Goal: Task Accomplishment & Management: Complete application form

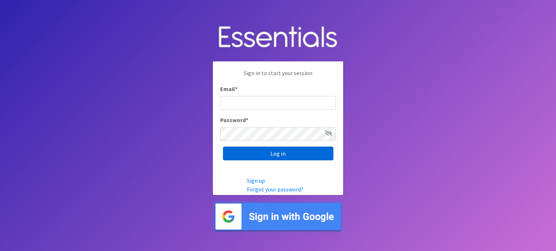
type input "[EMAIL_ADDRESS][DOMAIN_NAME]"
click at [274, 153] on input "Log in" at bounding box center [278, 154] width 110 height 14
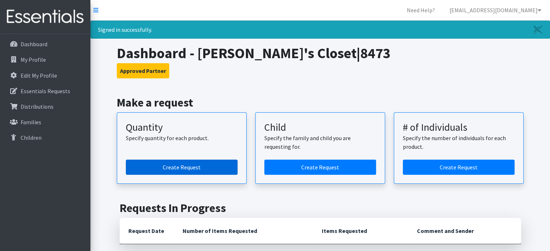
click at [195, 163] on link "Create Request" at bounding box center [182, 167] width 112 height 15
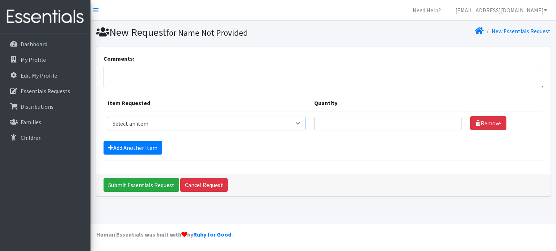
click at [300, 123] on select "Select an item F&D Men L/XL (38-50in waist) x48 F&D Men S/M (28-40in waist) x56…" at bounding box center [207, 124] width 198 height 14
select select "1222"
click at [108, 117] on select "Select an item F&D Men L/XL (38-50in waist) x48 F&D Men S/M (28-40in waist) x56…" at bounding box center [207, 124] width 198 height 14
click at [393, 122] on input "Quantity" at bounding box center [387, 124] width 147 height 14
type input "50"
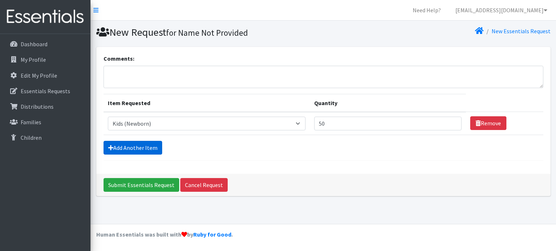
click at [146, 147] on link "Add Another Item" at bounding box center [132, 148] width 59 height 14
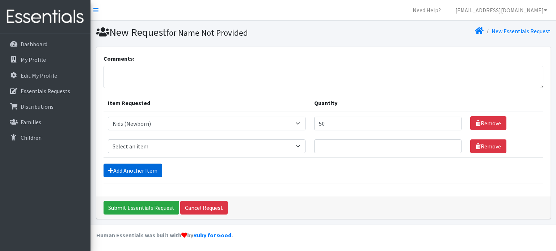
click at [300, 146] on select "Select an item F&D Men L/XL (38-50in waist) x48 F&D Men S/M (28-40in waist) x56…" at bounding box center [207, 147] width 198 height 14
select select "1201"
click at [108, 140] on select "Select an item F&D Men L/XL (38-50in waist) x48 F&D Men S/M (28-40in waist) x56…" at bounding box center [207, 147] width 198 height 14
click at [351, 146] on input "Quantity" at bounding box center [387, 147] width 147 height 14
type input "75"
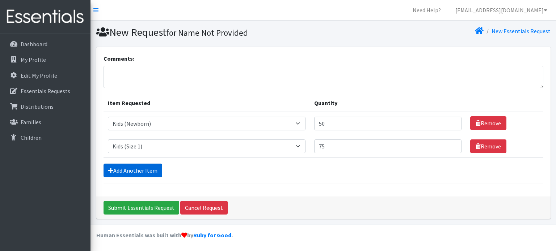
click at [149, 167] on link "Add Another Item" at bounding box center [132, 171] width 59 height 14
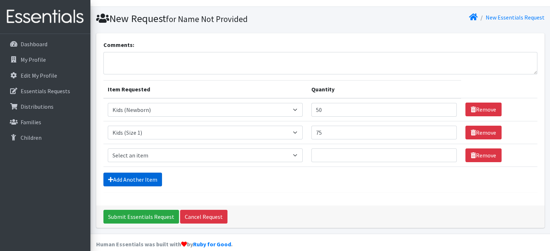
scroll to position [22, 0]
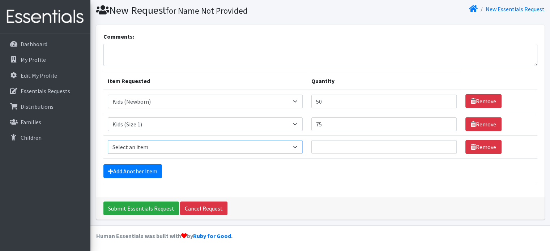
click at [296, 146] on select "Select an item F&D Men L/XL (38-50in waist) x48 F&D Men S/M (28-40in waist) x56…" at bounding box center [205, 147] width 195 height 14
select select "1202"
click at [108, 140] on select "Select an item F&D Men L/XL (38-50in waist) x48 F&D Men S/M (28-40in waist) x56…" at bounding box center [205, 147] width 195 height 14
click at [336, 147] on input "Quantity" at bounding box center [383, 147] width 145 height 14
type input "450"
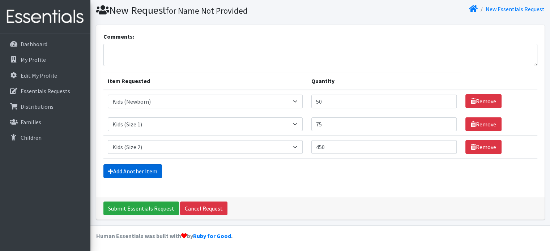
click at [142, 166] on link "Add Another Item" at bounding box center [132, 172] width 59 height 14
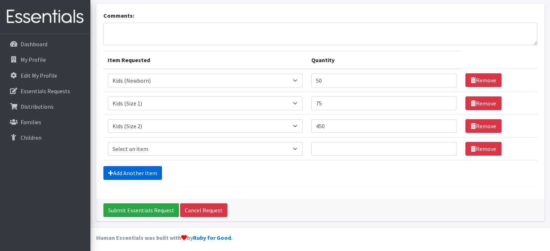
scroll to position [45, 0]
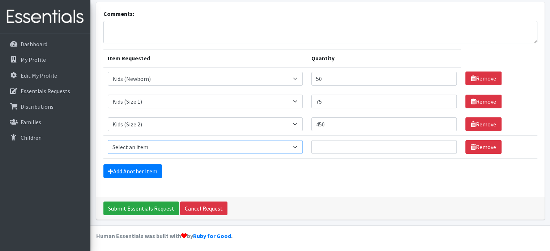
click at [296, 145] on select "Select an item F&D Men L/XL (38-50in waist) x48 F&D Men S/M (28-40in waist) x56…" at bounding box center [205, 147] width 195 height 14
select select "1221"
click at [108, 140] on select "Select an item F&D Men L/XL (38-50in waist) x48 F&D Men S/M (28-40in waist) x56…" at bounding box center [205, 147] width 195 height 14
click at [329, 147] on input "Quantity" at bounding box center [383, 147] width 145 height 14
type input "450"
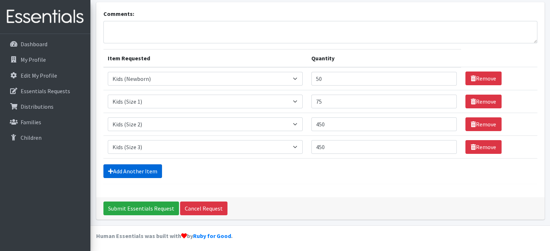
click at [136, 171] on link "Add Another Item" at bounding box center [132, 172] width 59 height 14
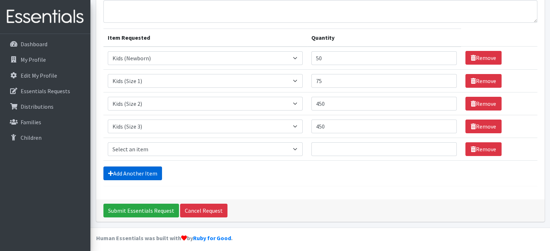
scroll to position [68, 0]
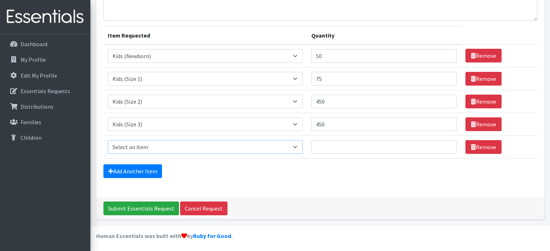
click at [297, 145] on select "Select an item F&D Men L/XL (38-50in waist) x48 F&D Men S/M (28-40in waist) x56…" at bounding box center [205, 147] width 195 height 14
select select "1213"
click at [108, 140] on select "Select an item F&D Men L/XL (38-50in waist) x48 F&D Men S/M (28-40in waist) x56…" at bounding box center [205, 147] width 195 height 14
click at [325, 146] on input "Quantity" at bounding box center [383, 147] width 145 height 14
type input "750"
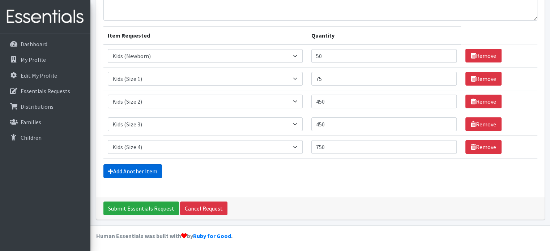
click at [126, 169] on link "Add Another Item" at bounding box center [132, 172] width 59 height 14
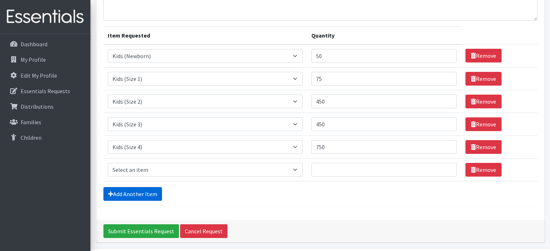
scroll to position [90, 0]
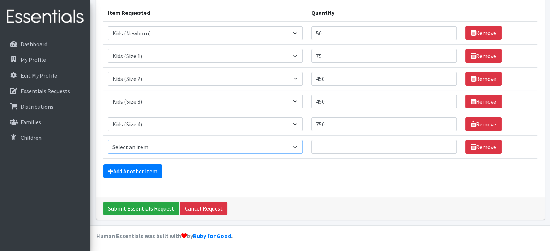
click at [298, 144] on select "Select an item F&D Men L/XL (38-50in waist) x48 F&D Men S/M (28-40in waist) x56…" at bounding box center [205, 147] width 195 height 14
select select "1214"
click at [108, 140] on select "Select an item F&D Men L/XL (38-50in waist) x48 F&D Men S/M (28-40in waist) x56…" at bounding box center [205, 147] width 195 height 14
click at [328, 144] on input "Quantity" at bounding box center [383, 147] width 145 height 14
type input "1300"
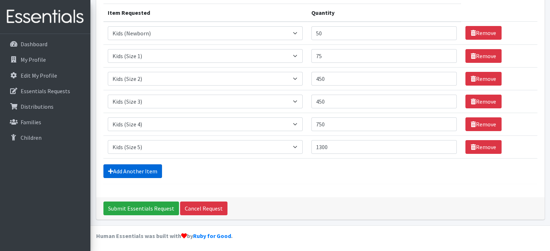
click at [154, 168] on link "Add Another Item" at bounding box center [132, 172] width 59 height 14
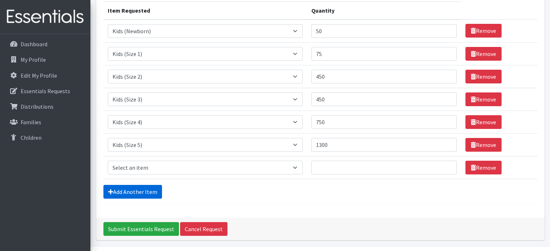
scroll to position [113, 0]
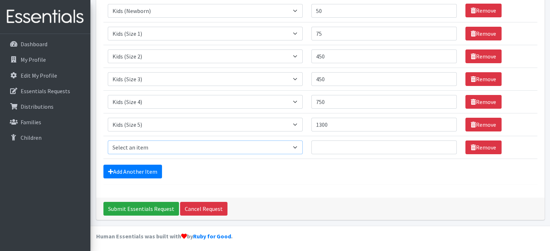
click at [295, 145] on select "Select an item F&D Men L/XL (38-50in waist) x48 F&D Men S/M (28-40in waist) x56…" at bounding box center [205, 148] width 195 height 14
select select "1216"
click at [108, 141] on select "Select an item F&D Men L/XL (38-50in waist) x48 F&D Men S/M (28-40in waist) x56…" at bounding box center [205, 148] width 195 height 14
click at [326, 143] on input "Quantity" at bounding box center [383, 148] width 145 height 14
type input "925"
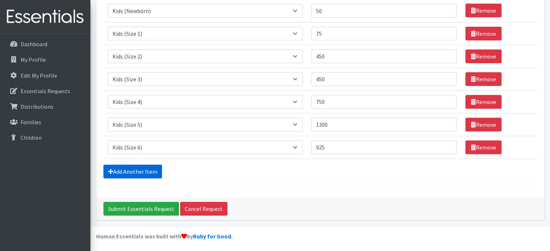
click at [148, 168] on link "Add Another Item" at bounding box center [132, 172] width 59 height 14
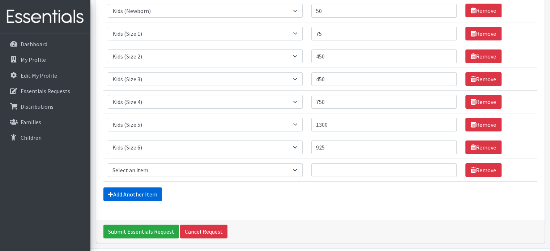
scroll to position [136, 0]
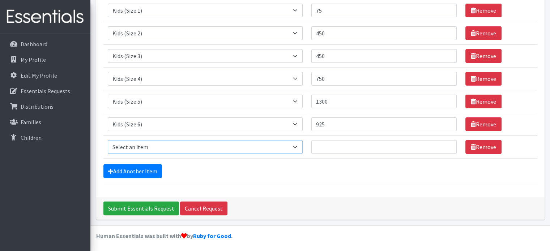
click at [297, 146] on select "Select an item F&D Men L/XL (38-50in waist) x48 F&D Men S/M (28-40in waist) x56…" at bounding box center [205, 147] width 195 height 14
select select "15347"
click at [108, 140] on select "Select an item F&D Men L/XL (38-50in waist) x48 F&D Men S/M (28-40in waist) x56…" at bounding box center [205, 147] width 195 height 14
click at [328, 146] on input "Quantity" at bounding box center [383, 147] width 145 height 14
type input "10"
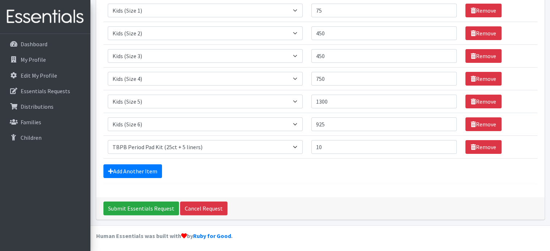
click at [344, 193] on div "Comments: Item Requested Quantity Item Requested Select an item F&D Men L/XL (3…" at bounding box center [320, 54] width 449 height 287
click at [145, 204] on input "Submit Essentials Request" at bounding box center [141, 209] width 76 height 14
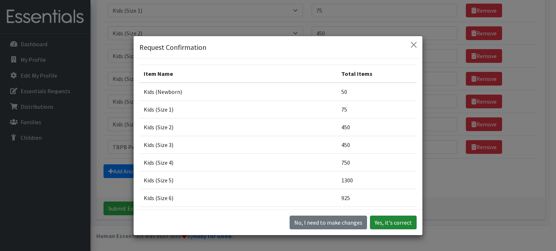
click at [392, 222] on button "Yes, it's correct" at bounding box center [393, 223] width 47 height 14
